Goal: Information Seeking & Learning: Learn about a topic

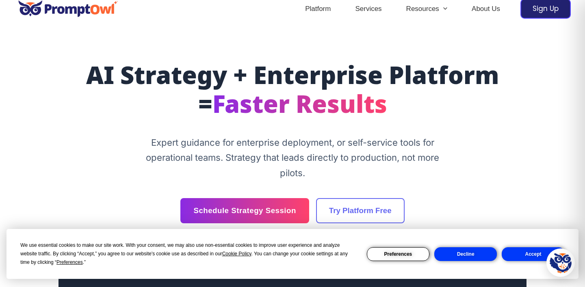
scroll to position [13, 0]
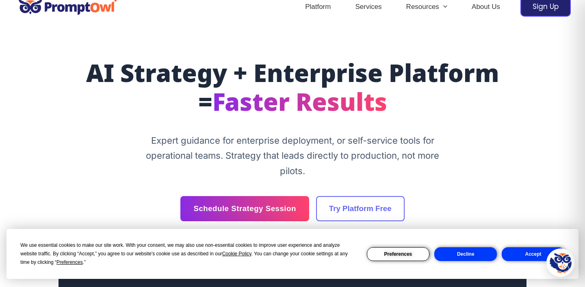
click at [227, 141] on p "Expert guidance for enterprise deployment, or self-service tools for operationa…" at bounding box center [292, 156] width 305 height 46
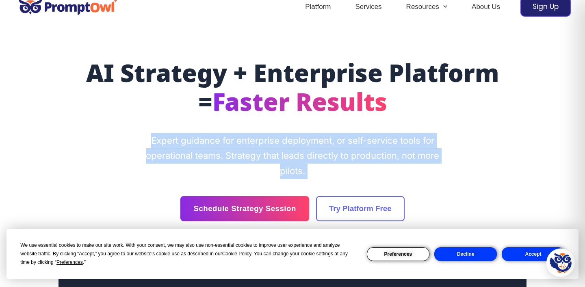
click at [242, 138] on p "Expert guidance for enterprise deployment, or self-service tools for operationa…" at bounding box center [292, 156] width 305 height 46
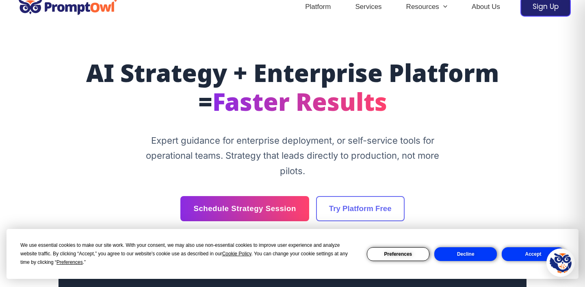
click at [242, 138] on p "Expert guidance for enterprise deployment, or self-service tools for operationa…" at bounding box center [292, 156] width 305 height 46
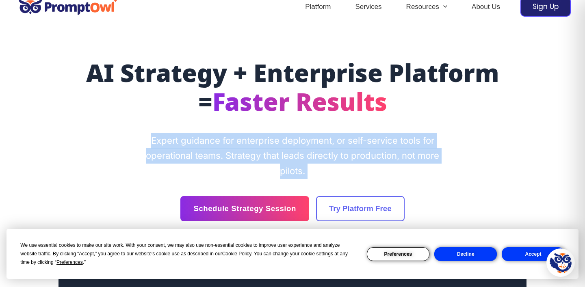
click at [219, 150] on p "Expert guidance for enterprise deployment, or self-service tools for operationa…" at bounding box center [292, 156] width 305 height 46
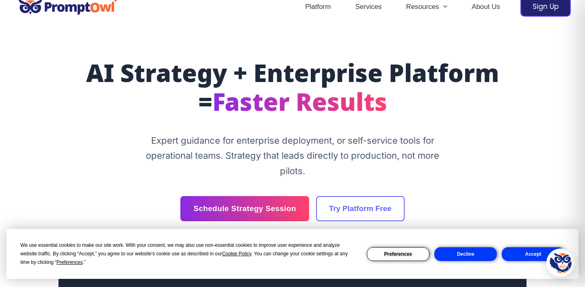
click at [219, 150] on p "Expert guidance for enterprise deployment, or self-service tools for operationa…" at bounding box center [292, 156] width 305 height 46
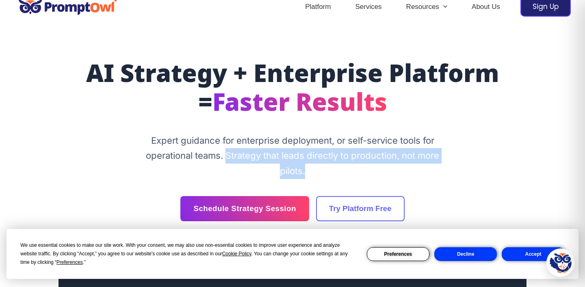
drag, startPoint x: 248, startPoint y: 154, endPoint x: 385, endPoint y: 174, distance: 137.9
click at [385, 174] on p "Expert guidance for enterprise deployment, or self-service tools for operationa…" at bounding box center [292, 156] width 305 height 46
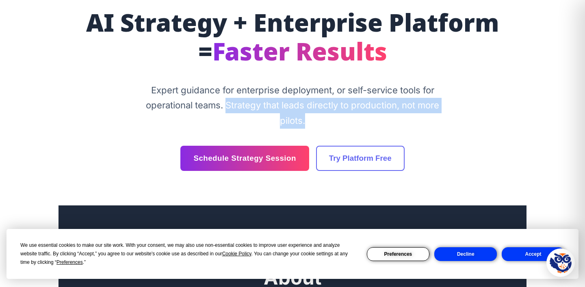
scroll to position [0, 0]
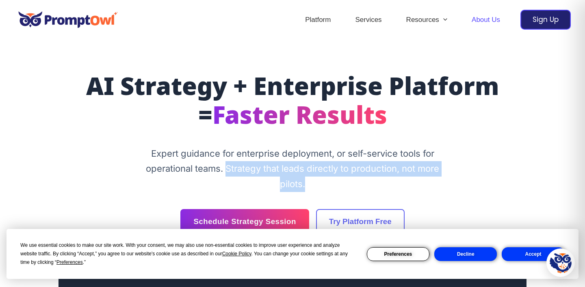
click at [477, 23] on link "About Us" at bounding box center [485, 20] width 53 height 28
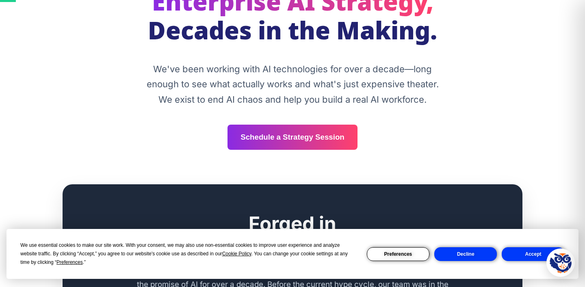
scroll to position [39, 0]
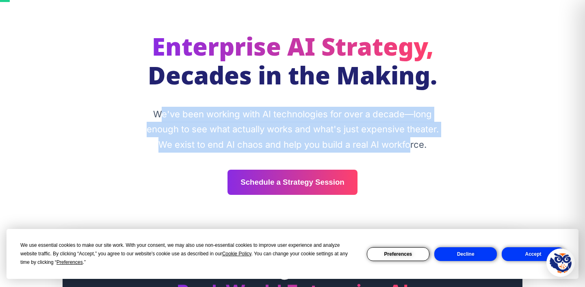
drag, startPoint x: 157, startPoint y: 112, endPoint x: 411, endPoint y: 149, distance: 256.6
click at [411, 150] on p "We've been working with AI technologies for over a decade—long enough to see wh…" at bounding box center [292, 130] width 305 height 46
click at [223, 132] on p "We've been working with AI technologies for over a decade—long enough to see wh…" at bounding box center [292, 130] width 305 height 46
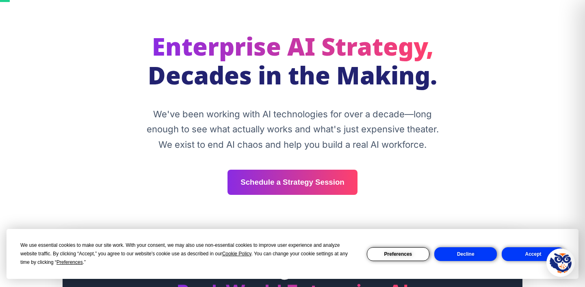
click at [223, 132] on p "We've been working with AI technologies for over a decade—long enough to see wh…" at bounding box center [292, 130] width 305 height 46
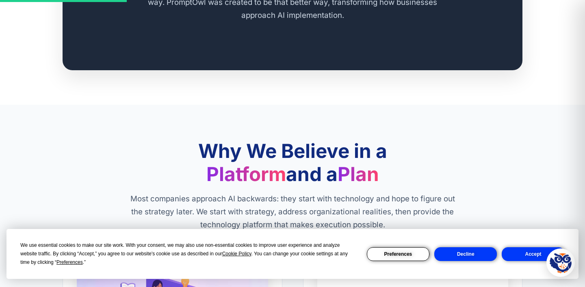
scroll to position [496, 0]
